Goal: Navigation & Orientation: Find specific page/section

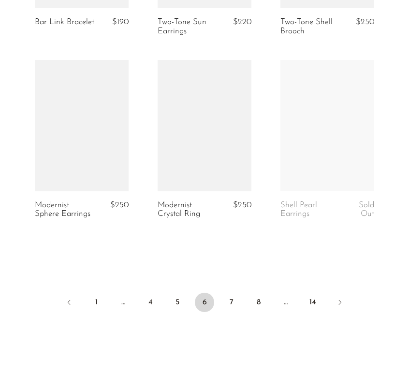
scroll to position [2083, 0]
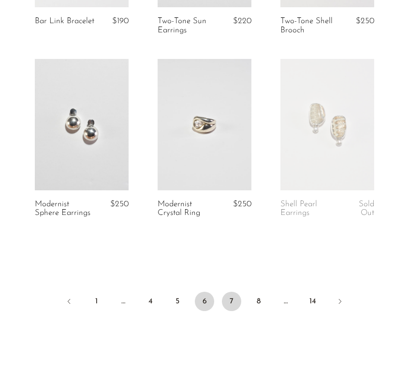
click at [227, 298] on link "7" at bounding box center [231, 301] width 19 height 19
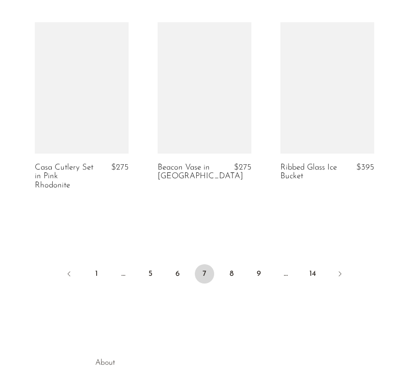
scroll to position [2115, 0]
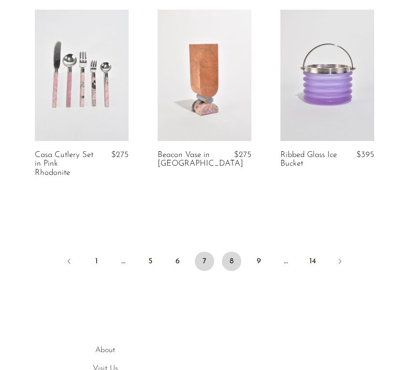
click at [237, 258] on link "8" at bounding box center [231, 261] width 19 height 19
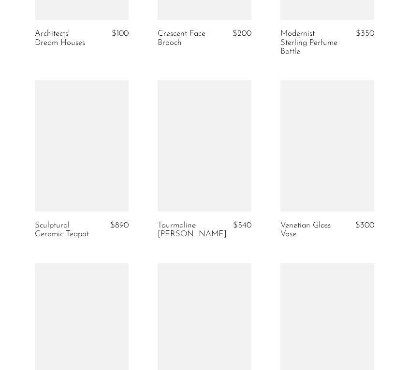
scroll to position [1679, 0]
